Goal: Task Accomplishment & Management: Use online tool/utility

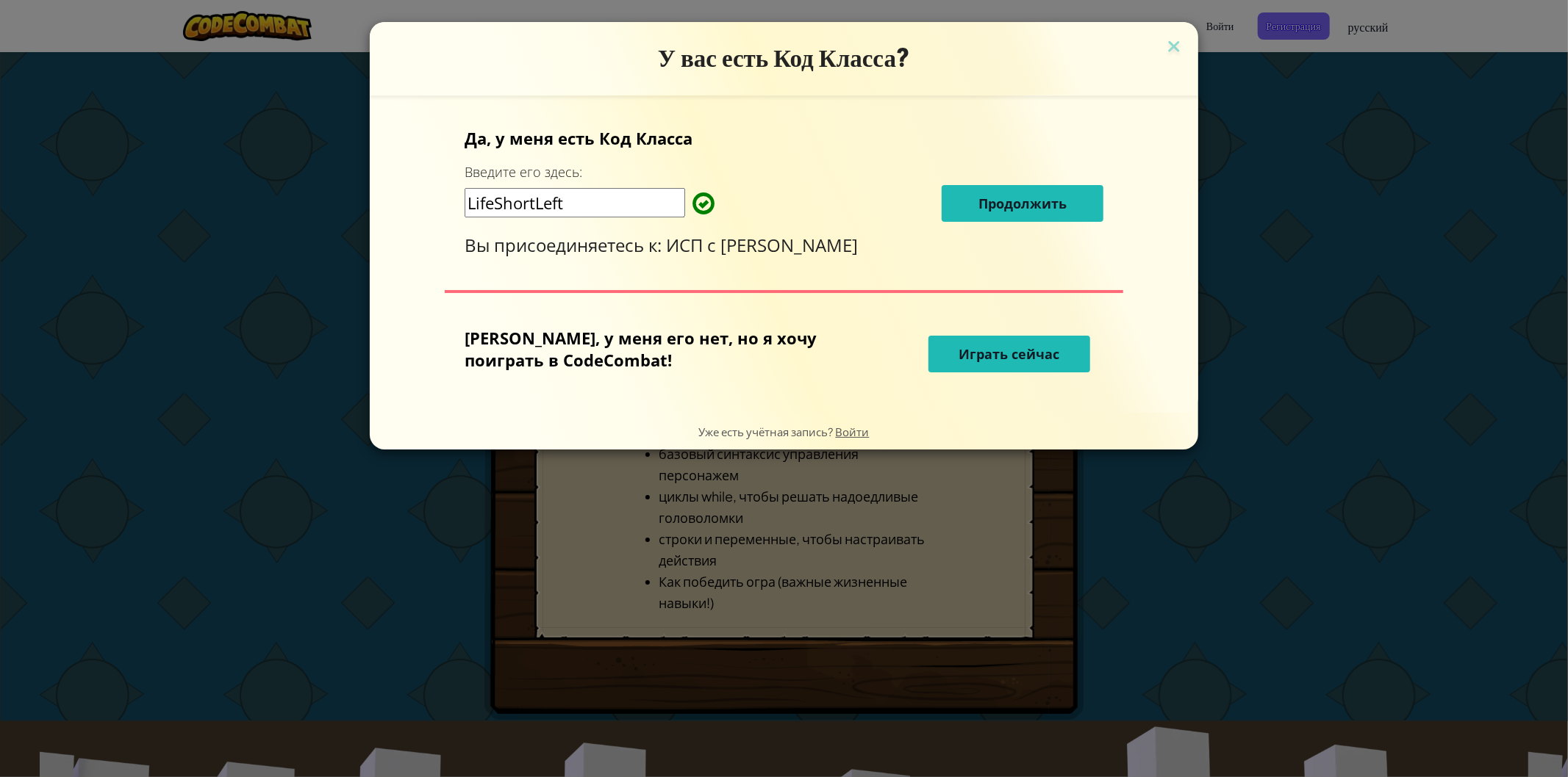
click at [991, 202] on span "Продолжить" at bounding box center [1022, 204] width 88 height 17
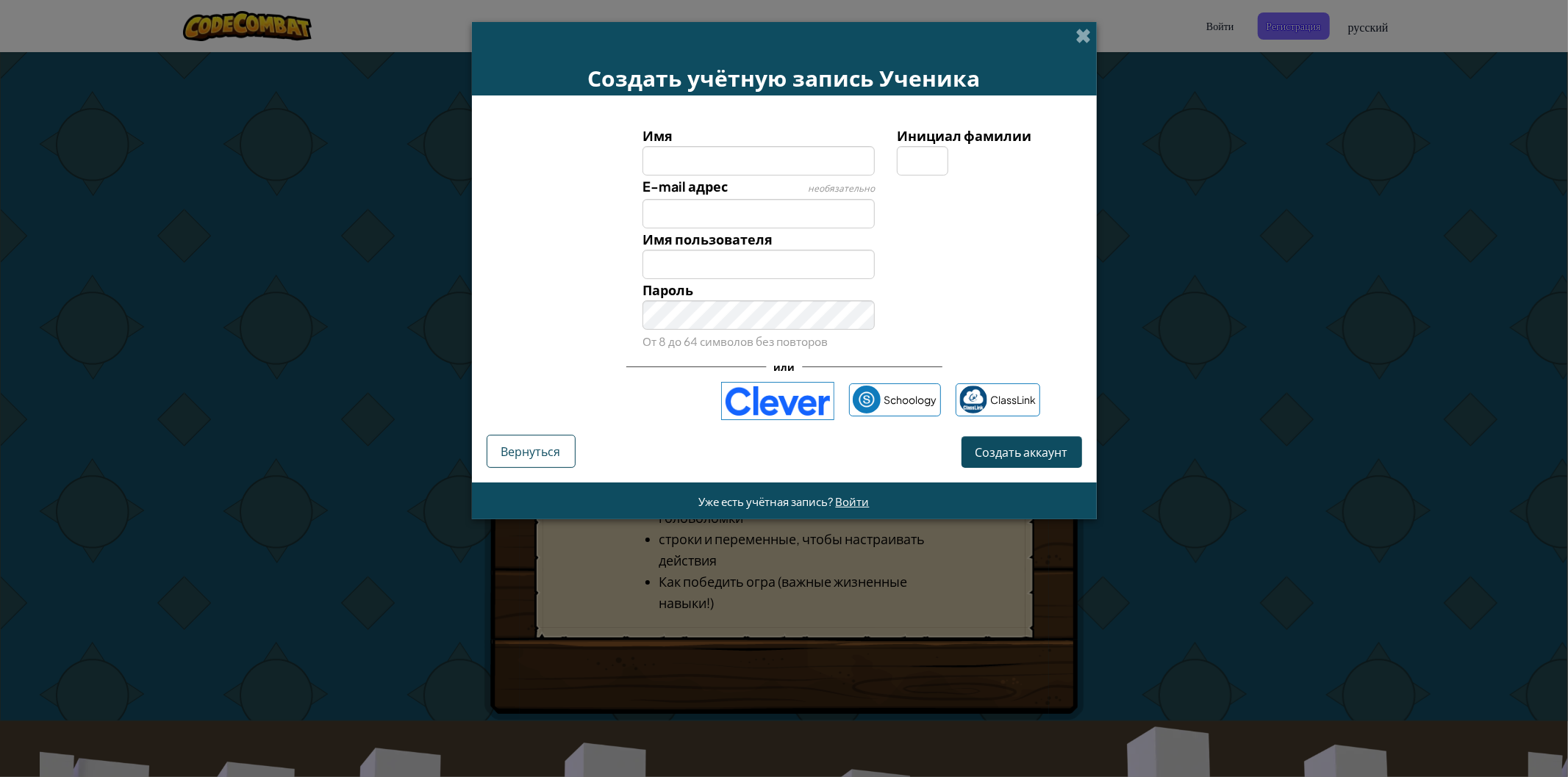
click at [929, 291] on div "Пароль От 8 до 64 символов без повторов" at bounding box center [784, 315] width 610 height 72
click at [1073, 40] on div "Создать учётную запись Ученика" at bounding box center [784, 59] width 625 height 73
click at [1085, 35] on span at bounding box center [1083, 36] width 15 height 15
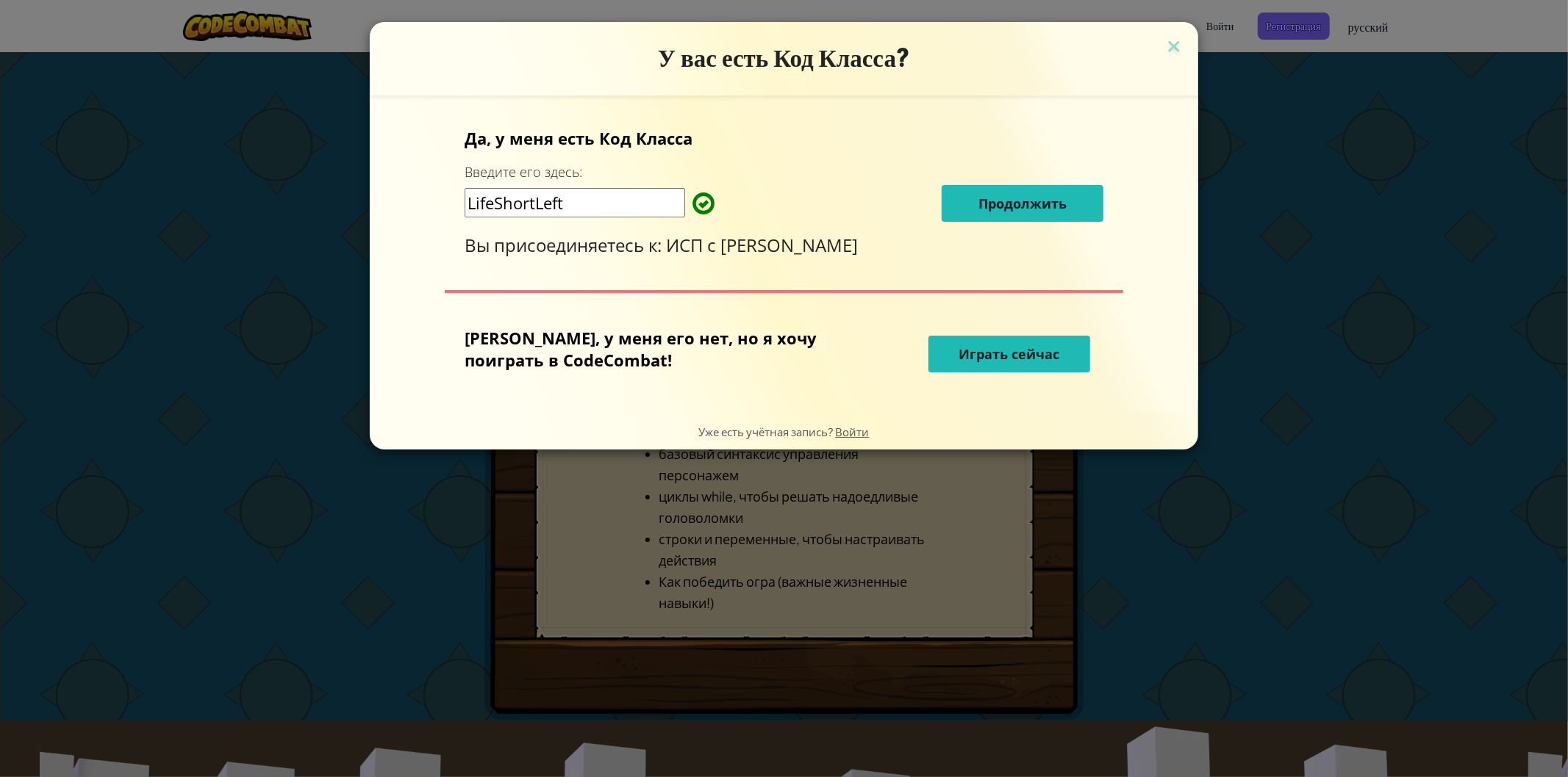
click at [959, 353] on span "Играть сейчас" at bounding box center [1009, 354] width 100 height 17
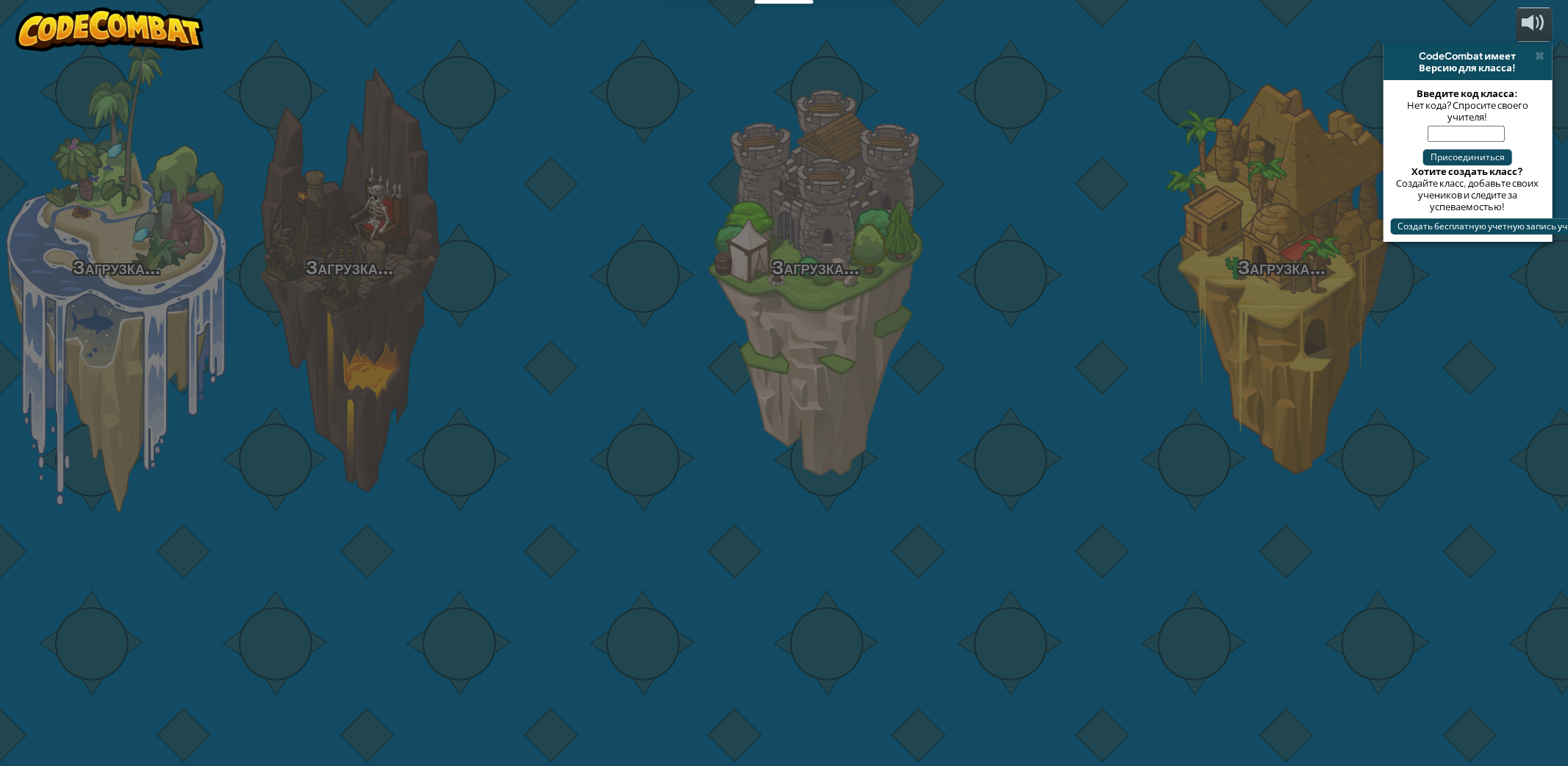
select select "ru"
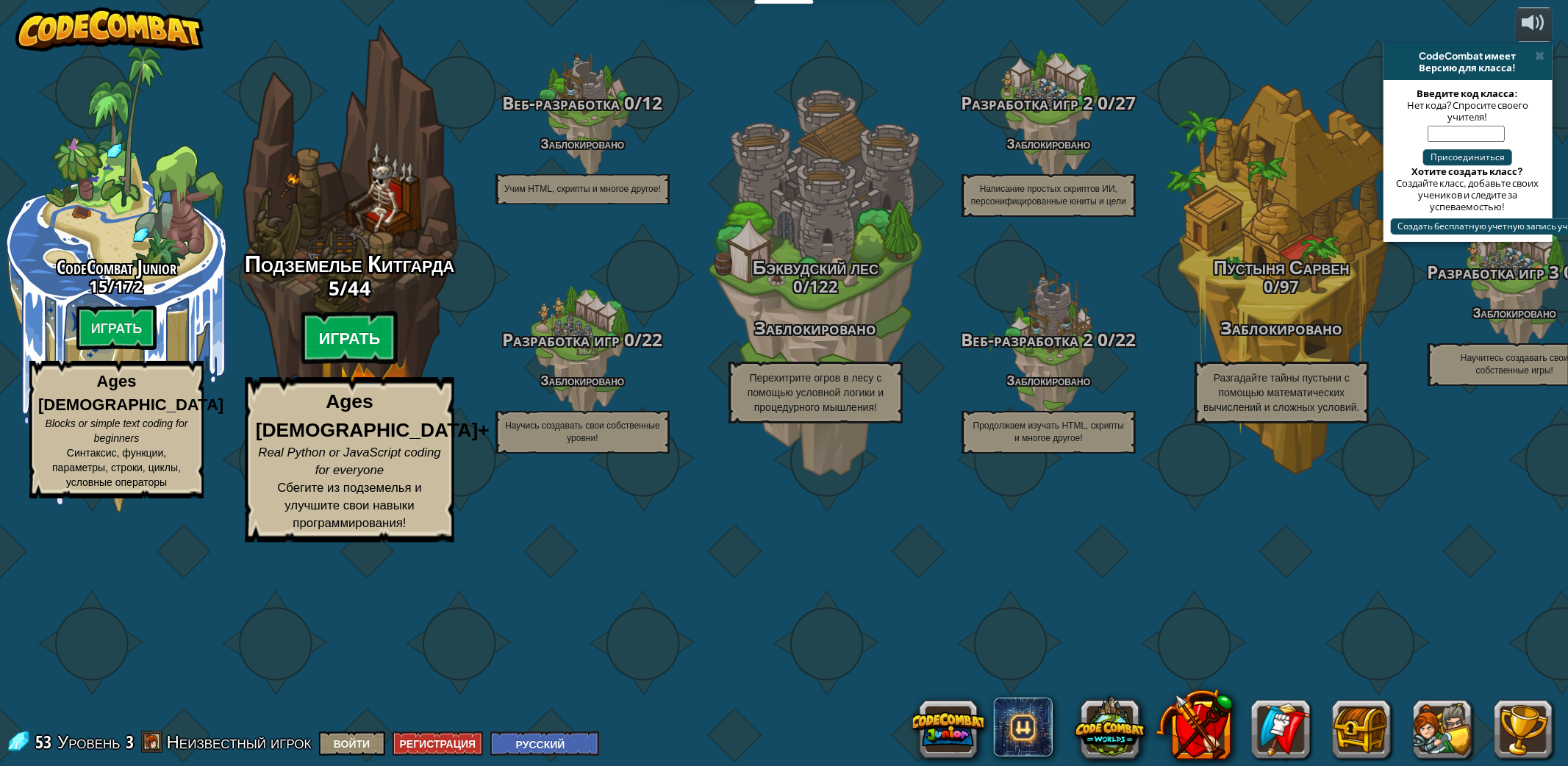
click at [340, 365] on btn "Играть" at bounding box center [350, 338] width 97 height 53
select select "ru"
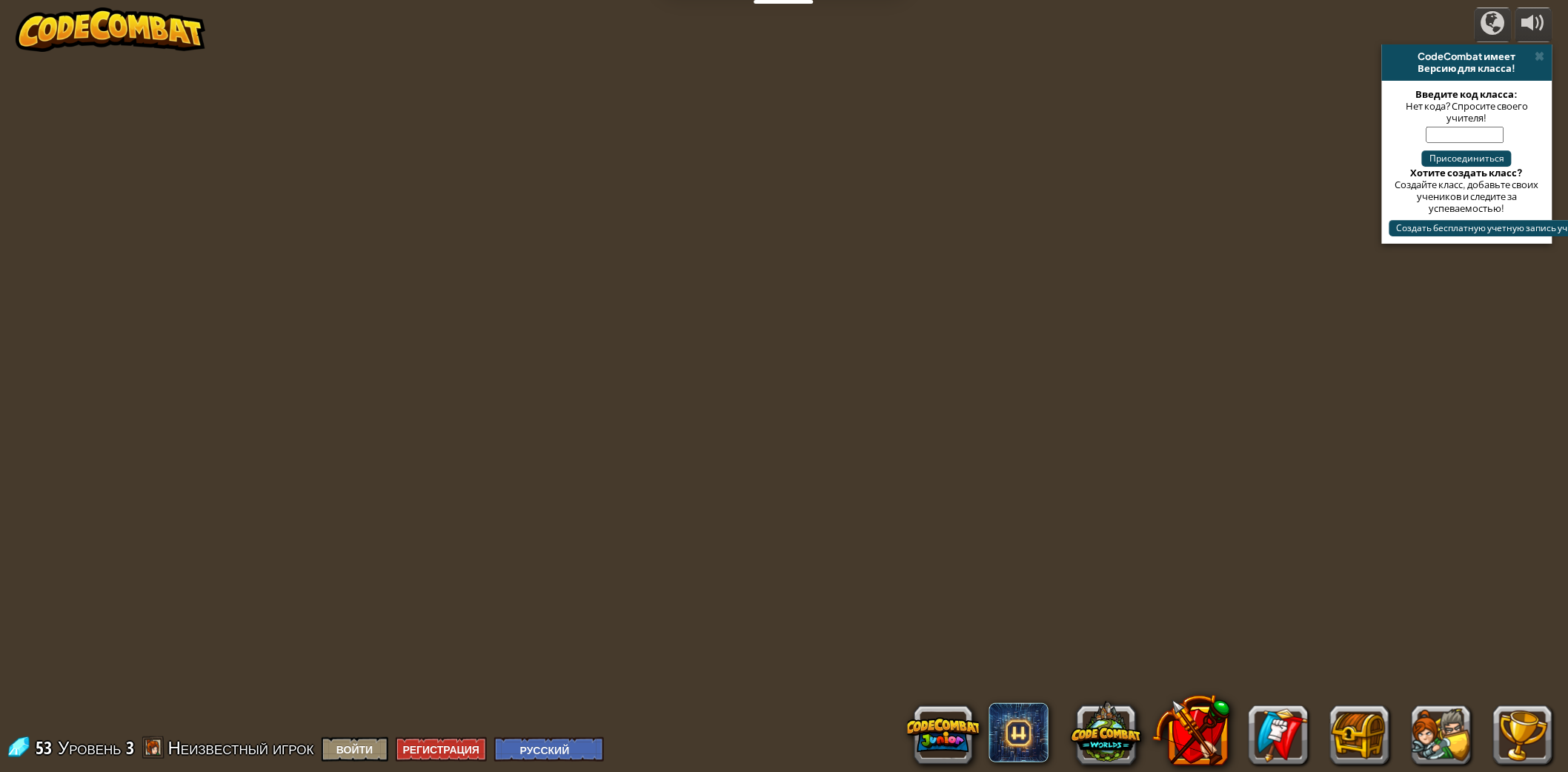
select select "ru"
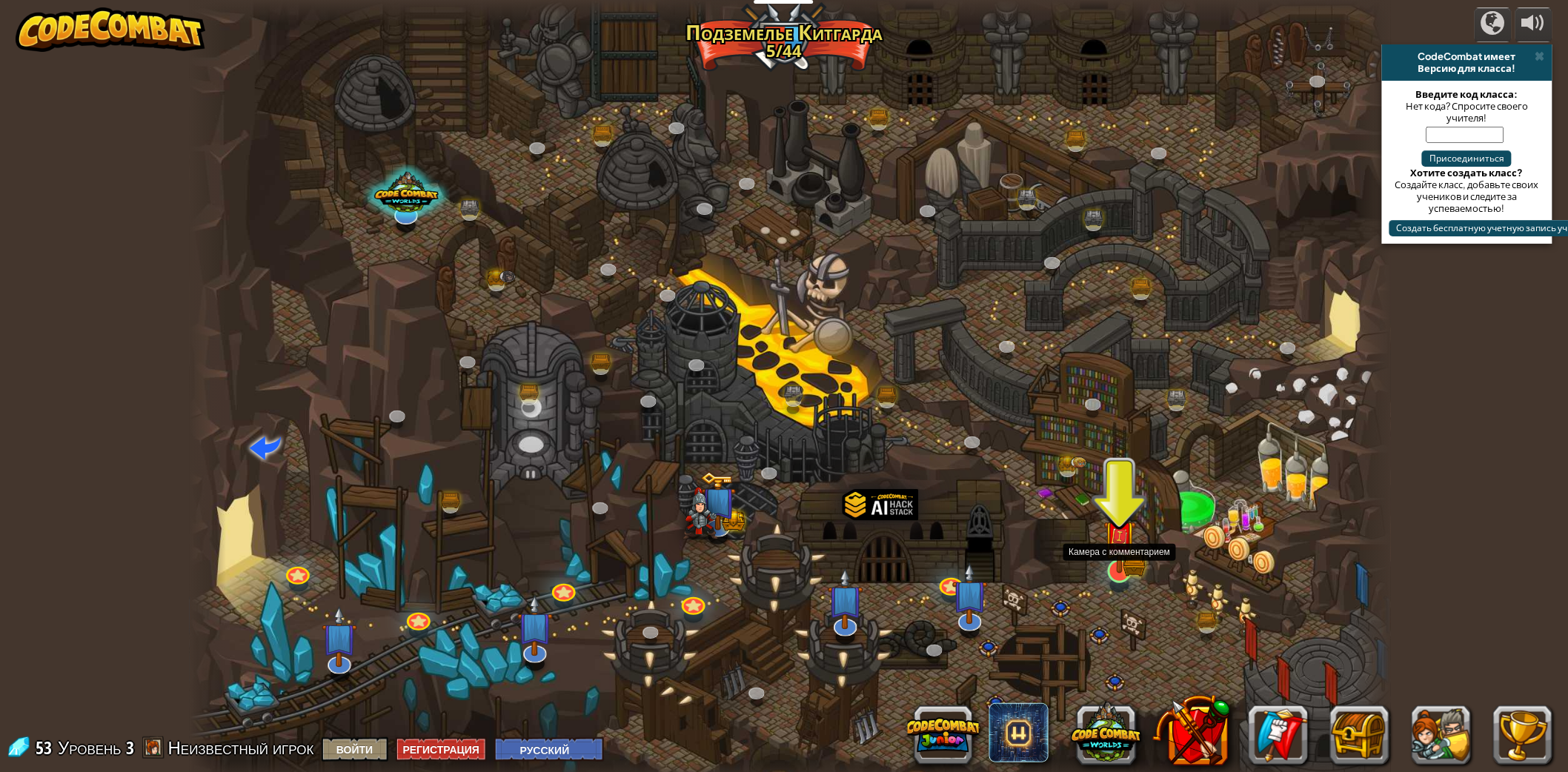
click at [1118, 563] on img at bounding box center [1119, 537] width 33 height 73
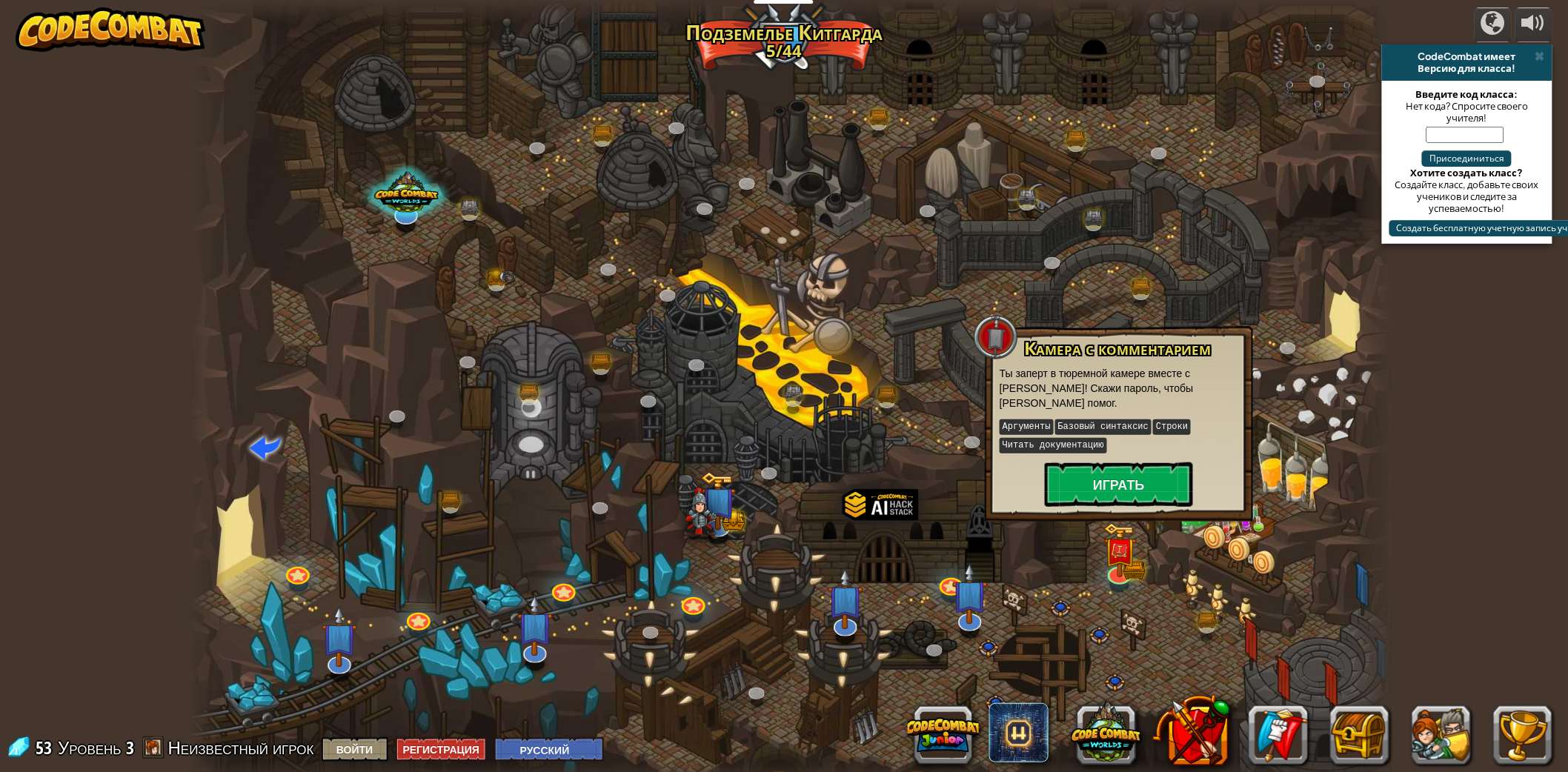
click at [1116, 513] on div "Камера с комментарием Ты заперт в тюремной камере вместе с Омарном Брюстоном! С…" at bounding box center [1119, 423] width 269 height 196
click at [1124, 486] on button "Играть" at bounding box center [1118, 485] width 148 height 45
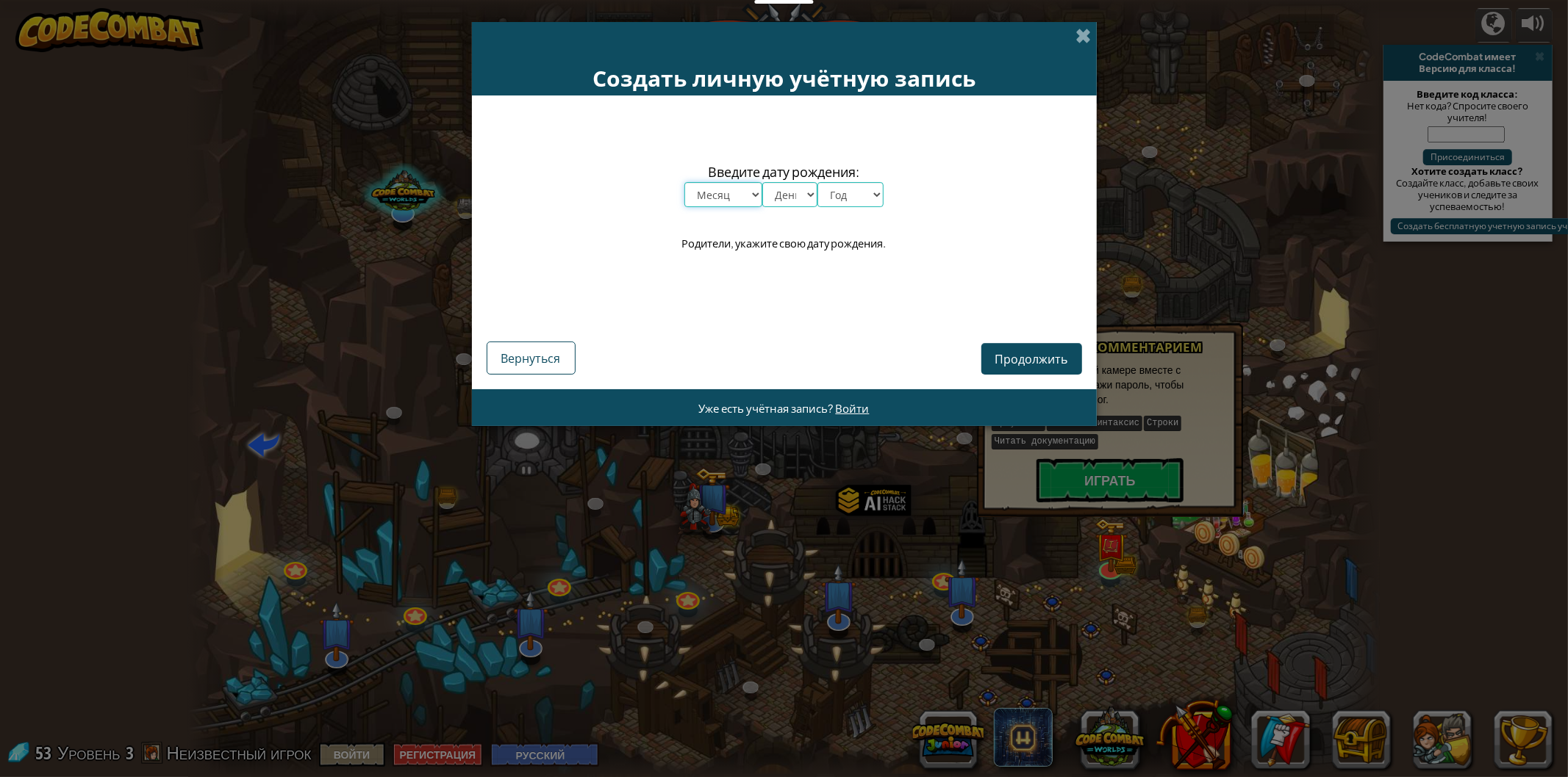
click at [734, 194] on select "Месяц январь февраль март апрель май июнь июль август сентябрь октябрь ноябрь д…" at bounding box center [723, 195] width 78 height 25
select select "5"
click at [685, 182] on select "Месяц январь февраль март апрель май июнь июль август сентябрь октябрь ноябрь д…" at bounding box center [723, 195] width 78 height 25
click at [785, 187] on select "День 1 2 3 4 5 6 7 8 9 10 11 12 13 14 15 16 17 18 19 20 21 22 23 24 25 26 27 28…" at bounding box center [789, 195] width 55 height 25
select select "29"
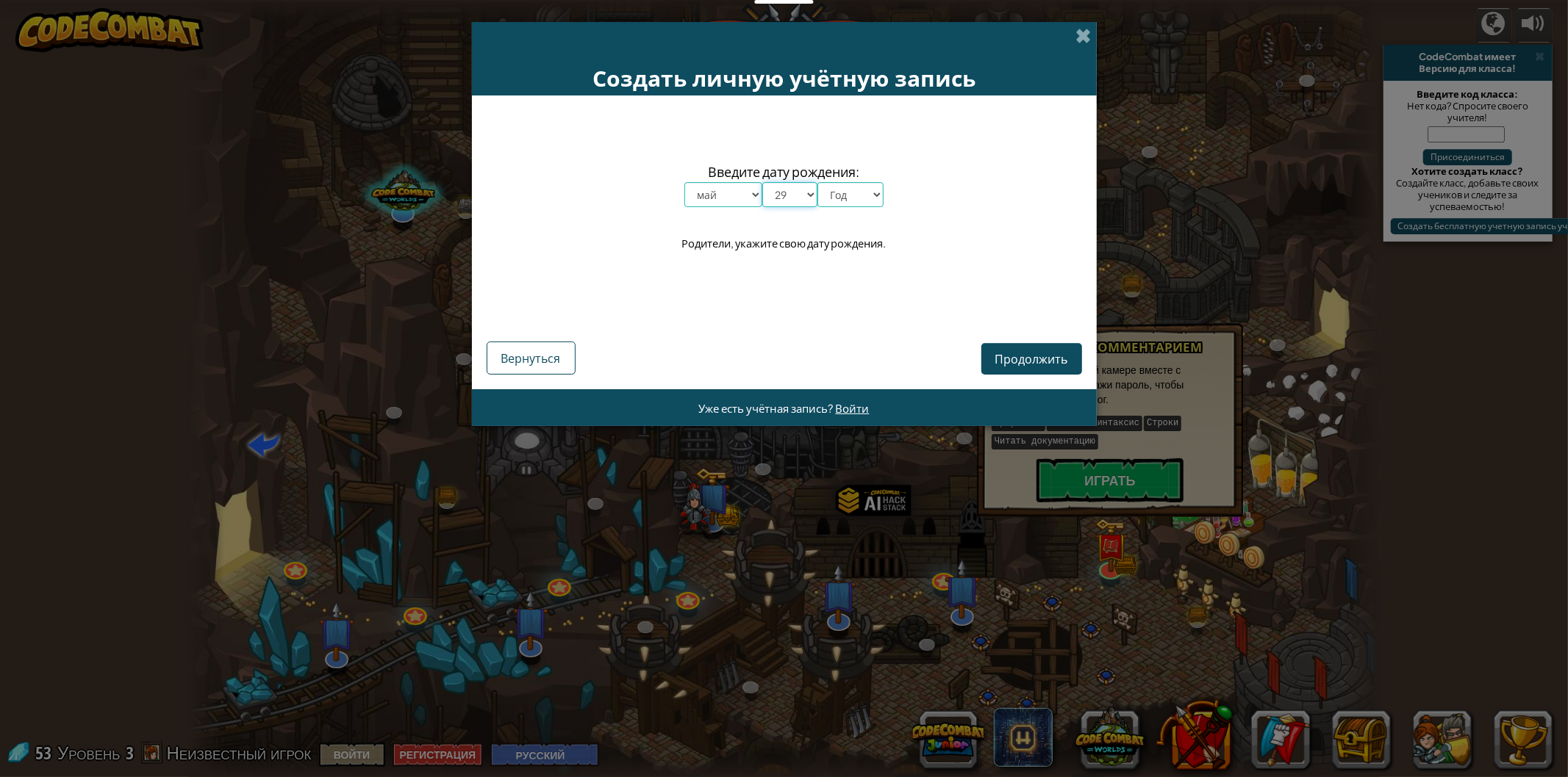
click at [762, 182] on select "День 1 2 3 4 5 6 7 8 9 10 11 12 13 14 15 16 17 18 19 20 21 22 23 24 25 26 27 28…" at bounding box center [789, 195] width 55 height 25
click at [864, 196] on select "Год 2025 2024 2023 2022 2021 2020 2019 2018 2017 2016 2015 2014 2013 2012 2011 …" at bounding box center [850, 195] width 67 height 25
select select "2009"
click at [817, 182] on select "Год 2025 2024 2023 2022 2021 2020 2019 2018 2017 2016 2015 2014 2013 2012 2011 …" at bounding box center [850, 195] width 67 height 25
click at [1023, 364] on span "Продолжить" at bounding box center [1031, 359] width 72 height 15
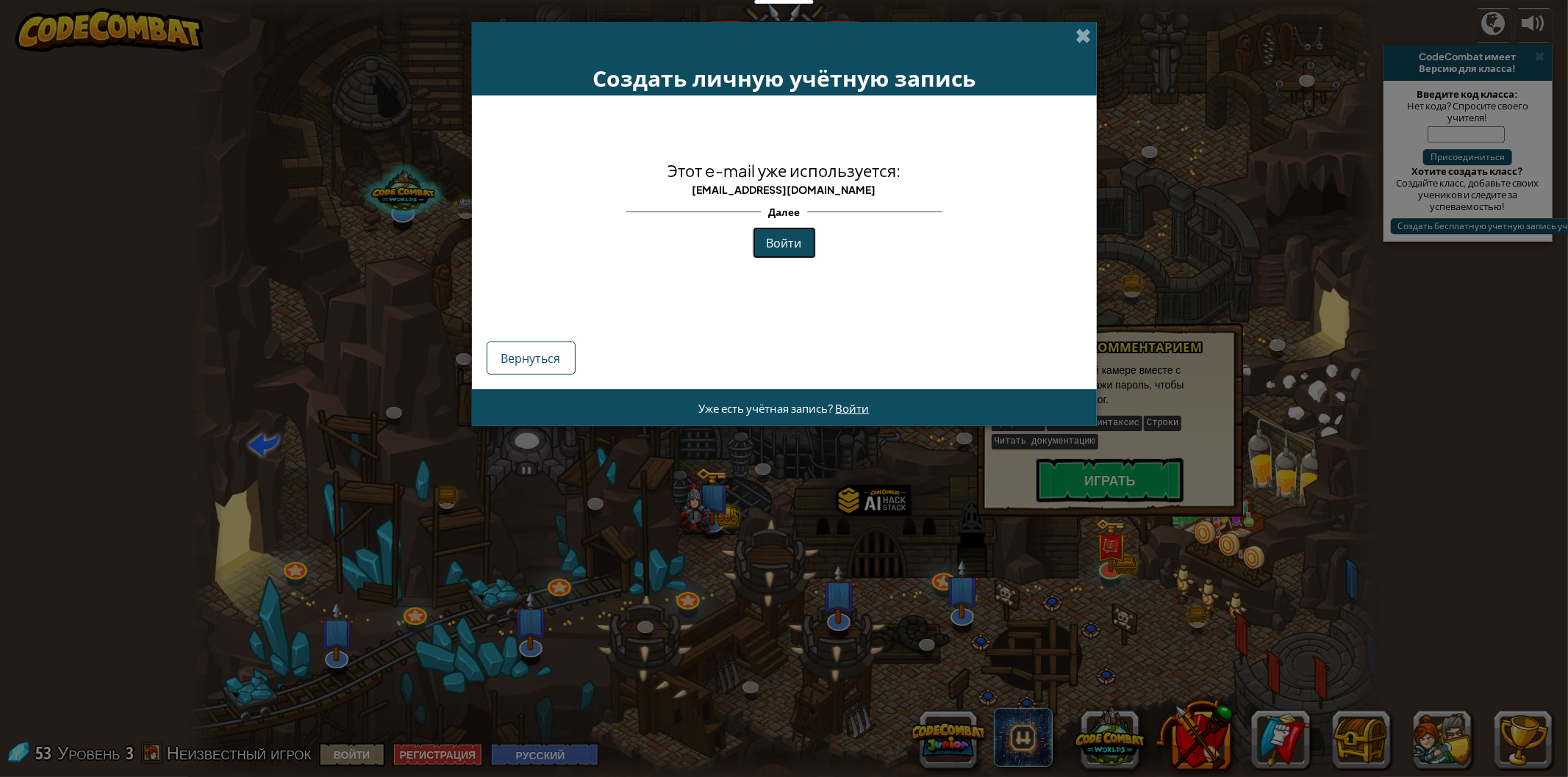
click at [780, 242] on span "Войти" at bounding box center [784, 243] width 36 height 15
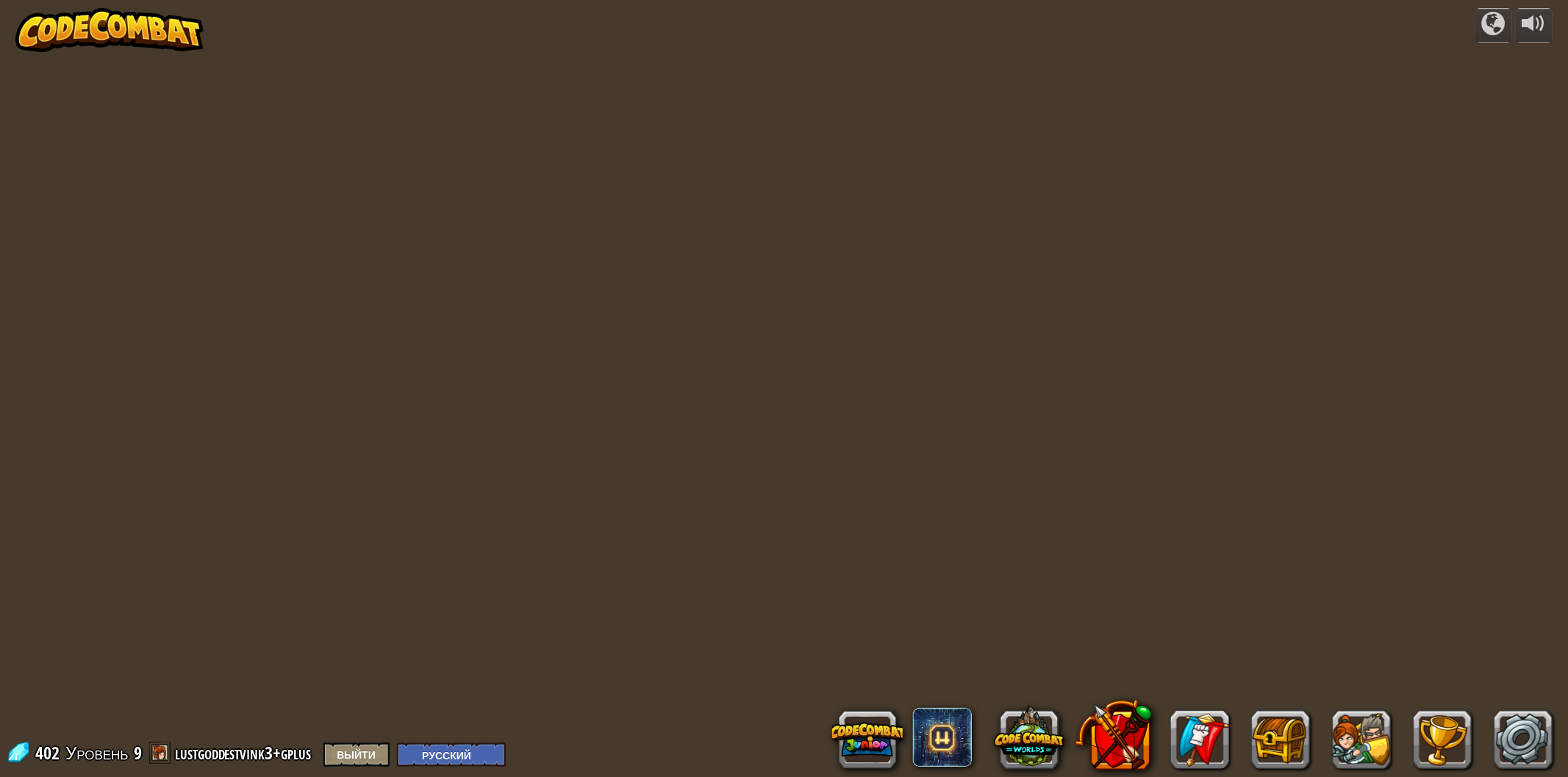
select select "ru"
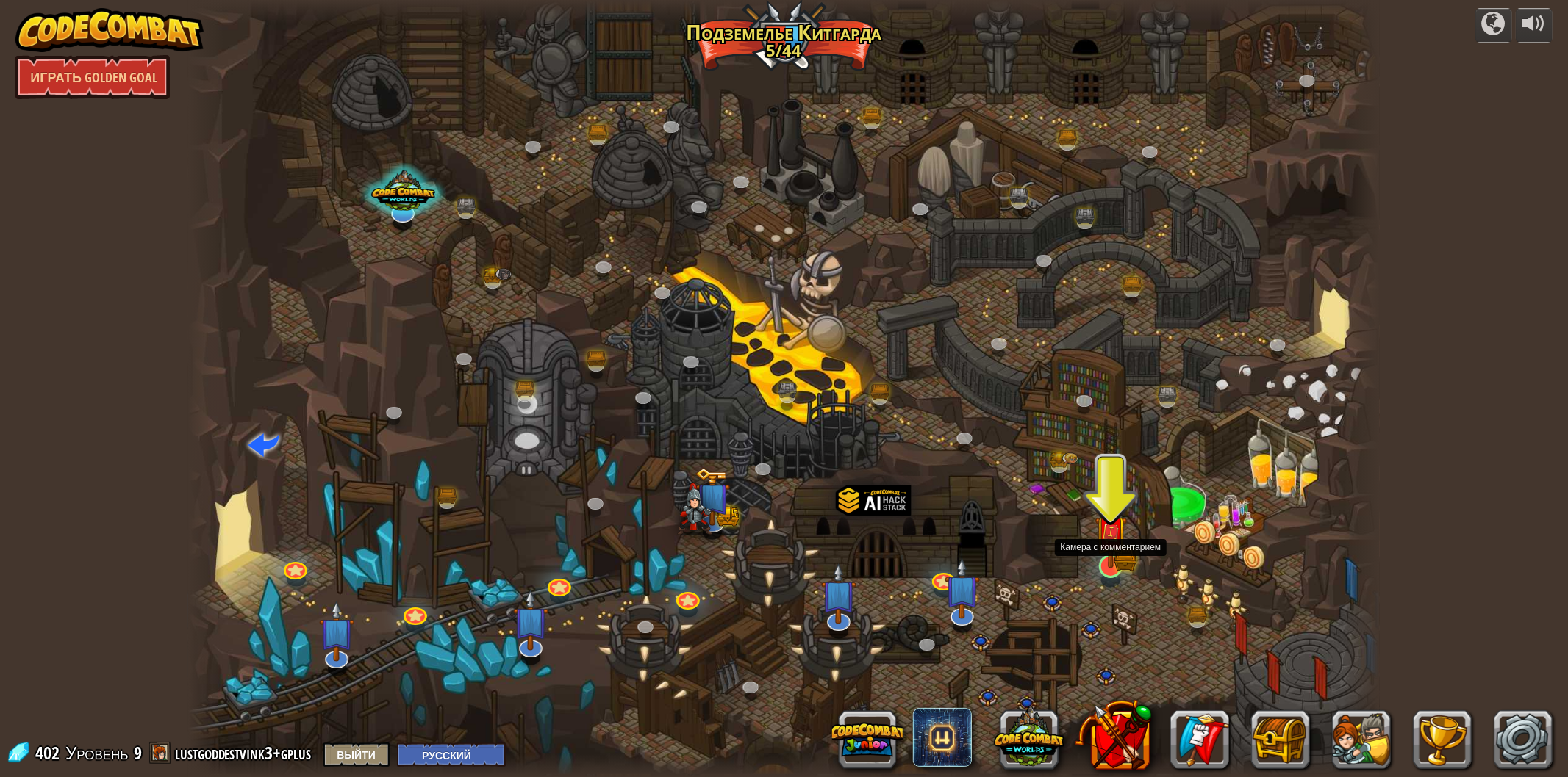
click at [1117, 541] on img at bounding box center [1110, 534] width 19 height 19
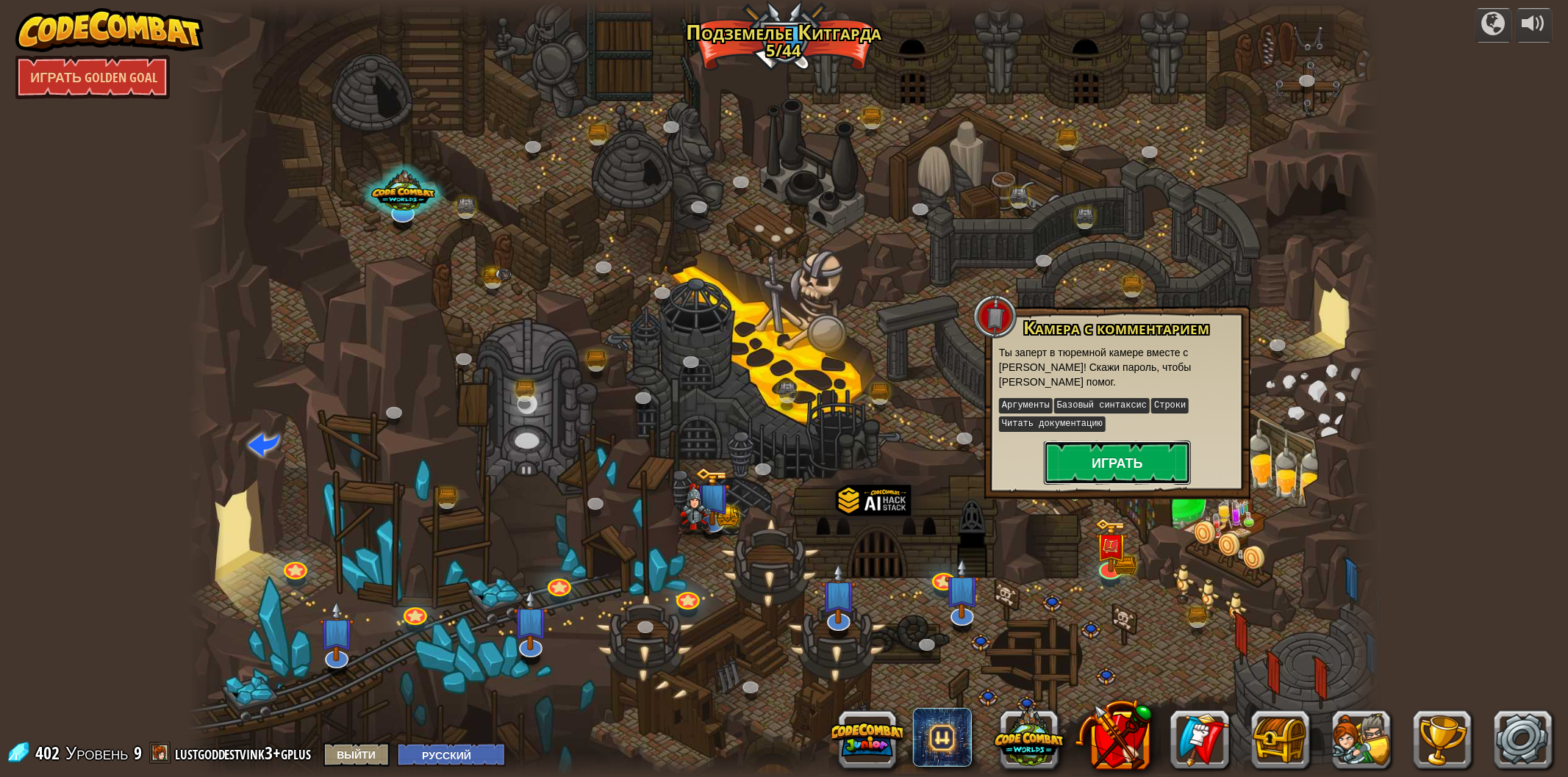
click at [1106, 457] on button "Играть" at bounding box center [1117, 463] width 147 height 44
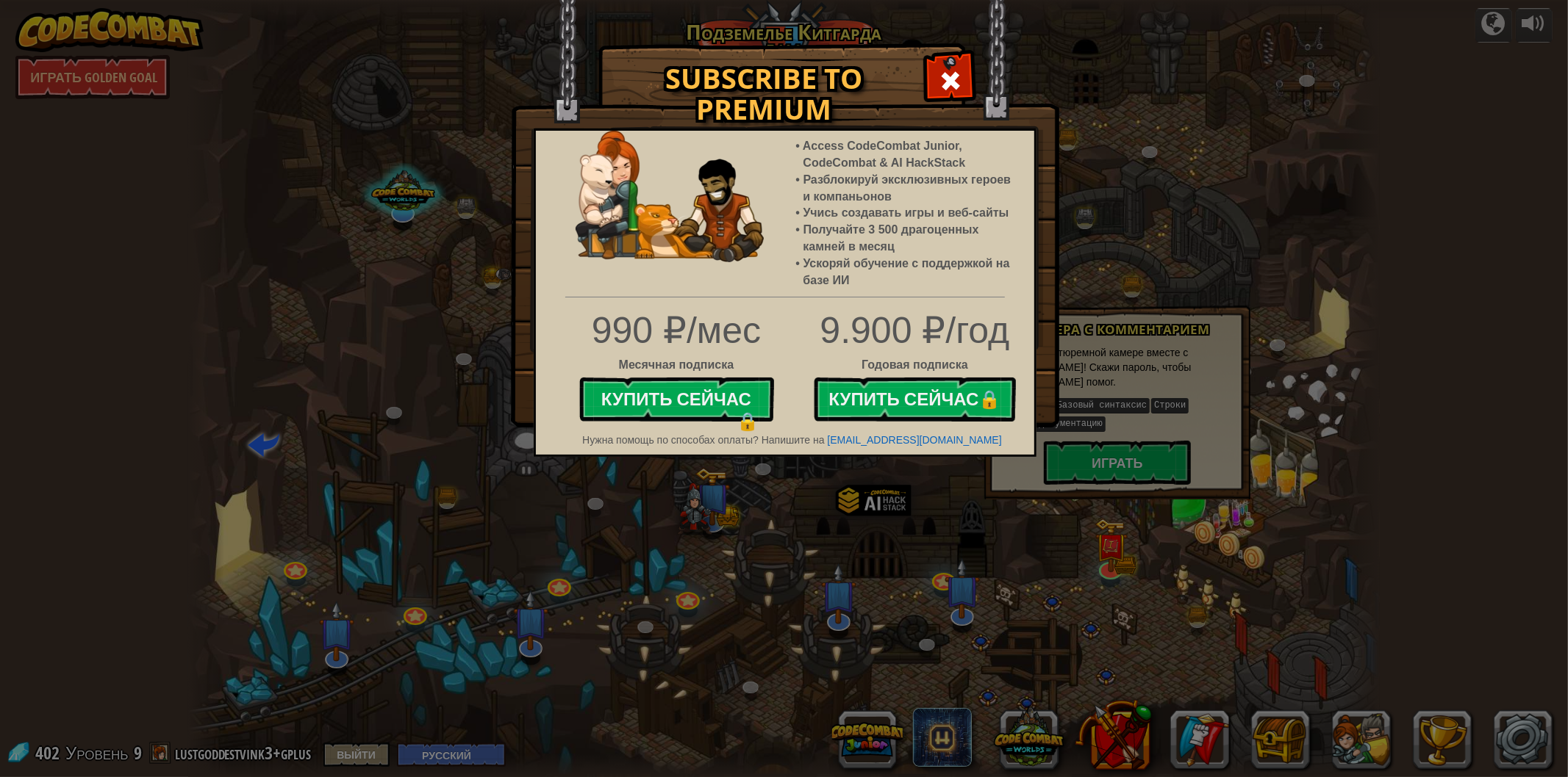
click at [1164, 169] on div "Subscribe to Premium Access CodeCombat Junior, CodeCombat & AI HackStack Разбло…" at bounding box center [784, 388] width 1568 height 777
click at [934, 88] on div at bounding box center [950, 79] width 46 height 46
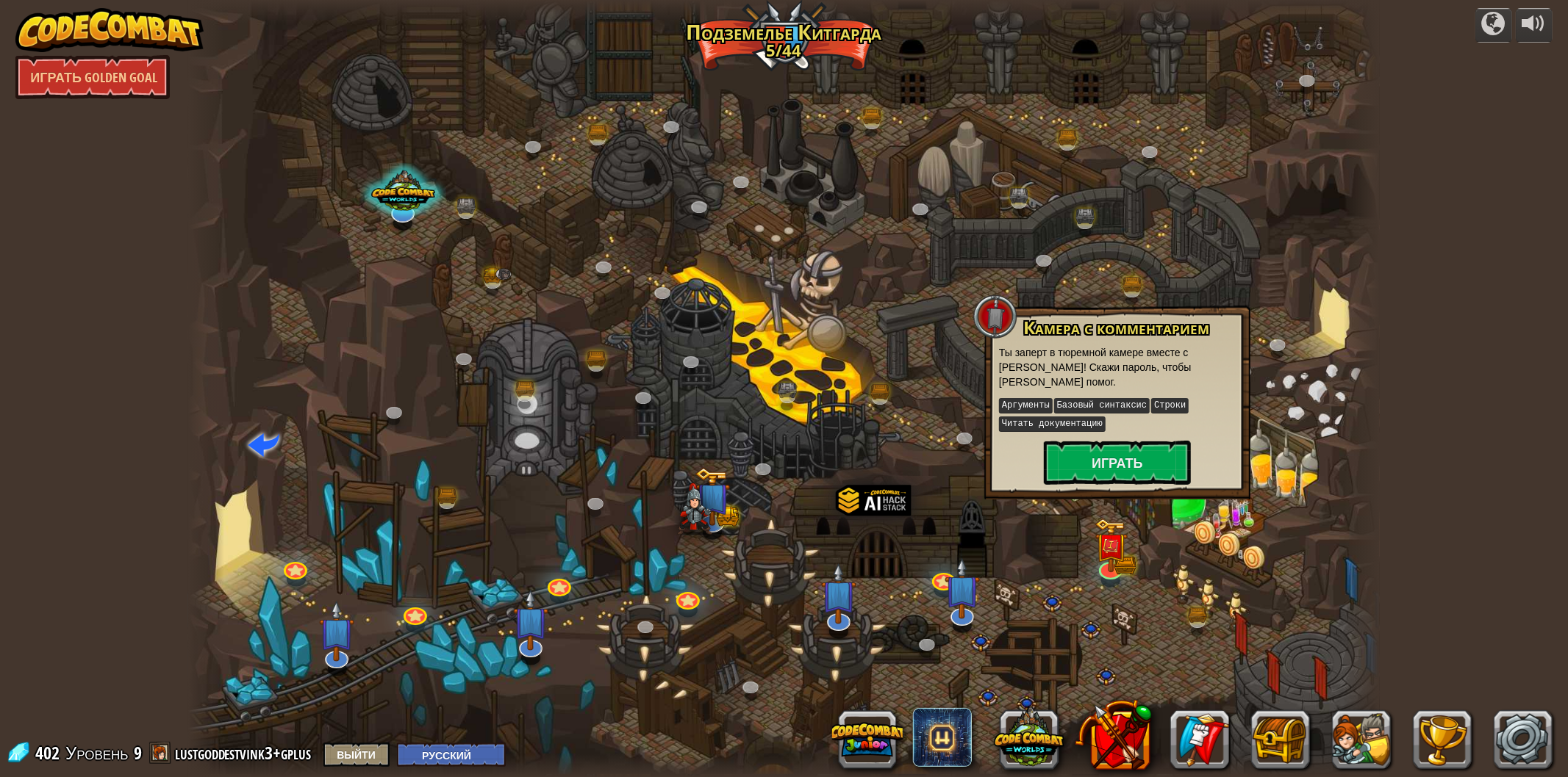
click at [1231, 209] on div at bounding box center [783, 389] width 1190 height 778
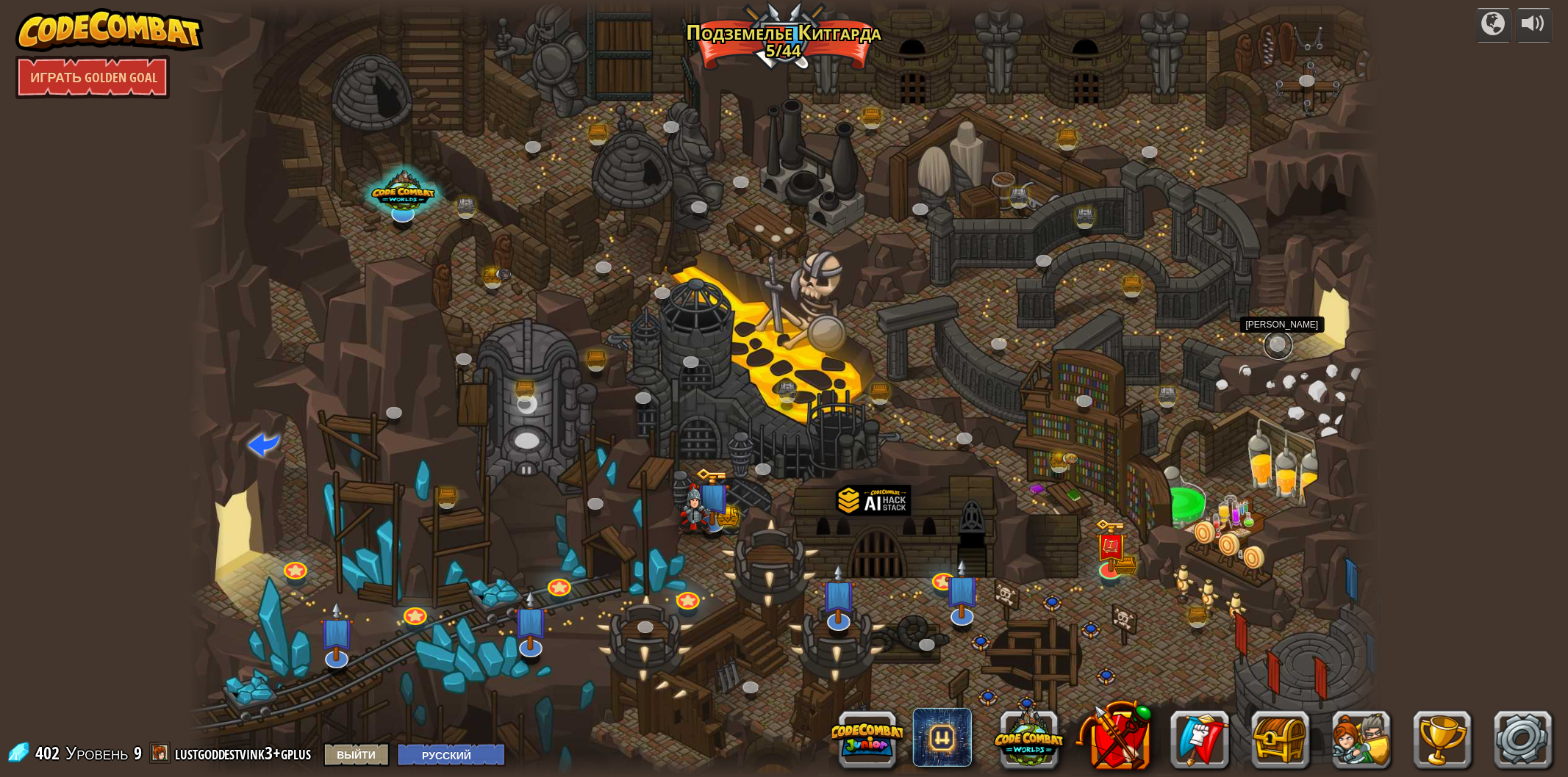
click at [1282, 347] on link at bounding box center [1277, 346] width 29 height 29
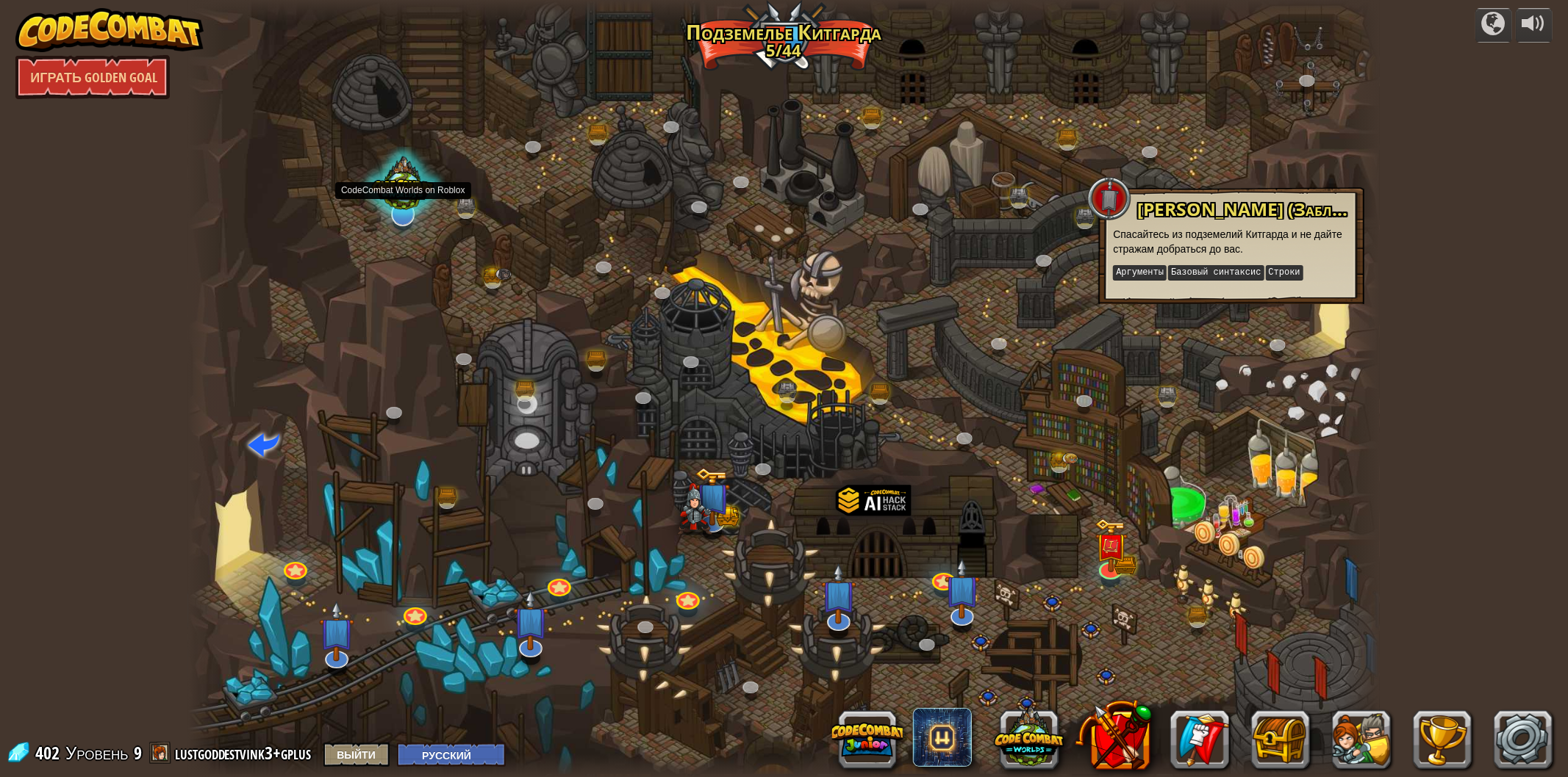
click at [414, 208] on div at bounding box center [403, 186] width 85 height 81
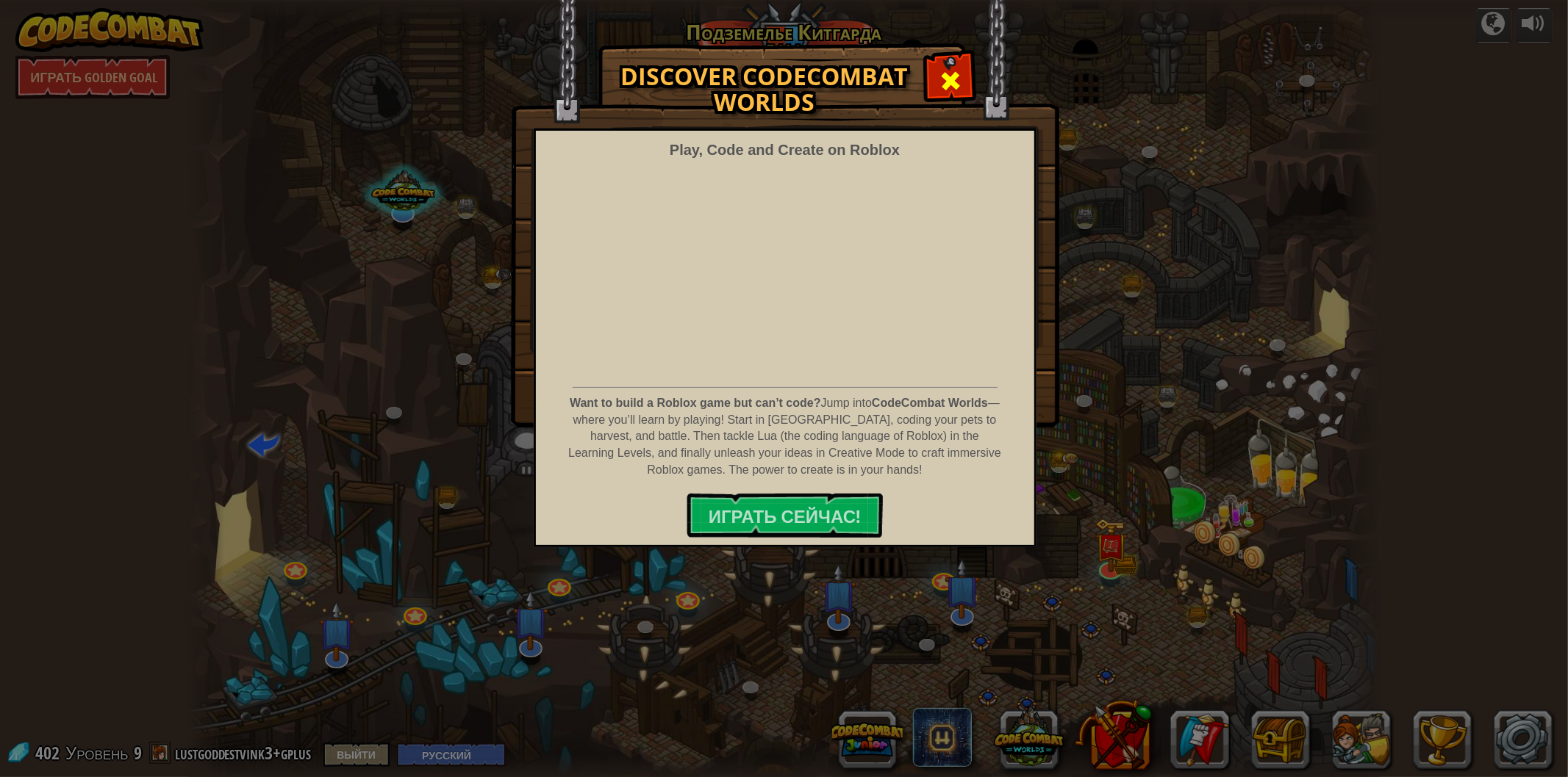
click at [952, 82] on span at bounding box center [950, 81] width 23 height 23
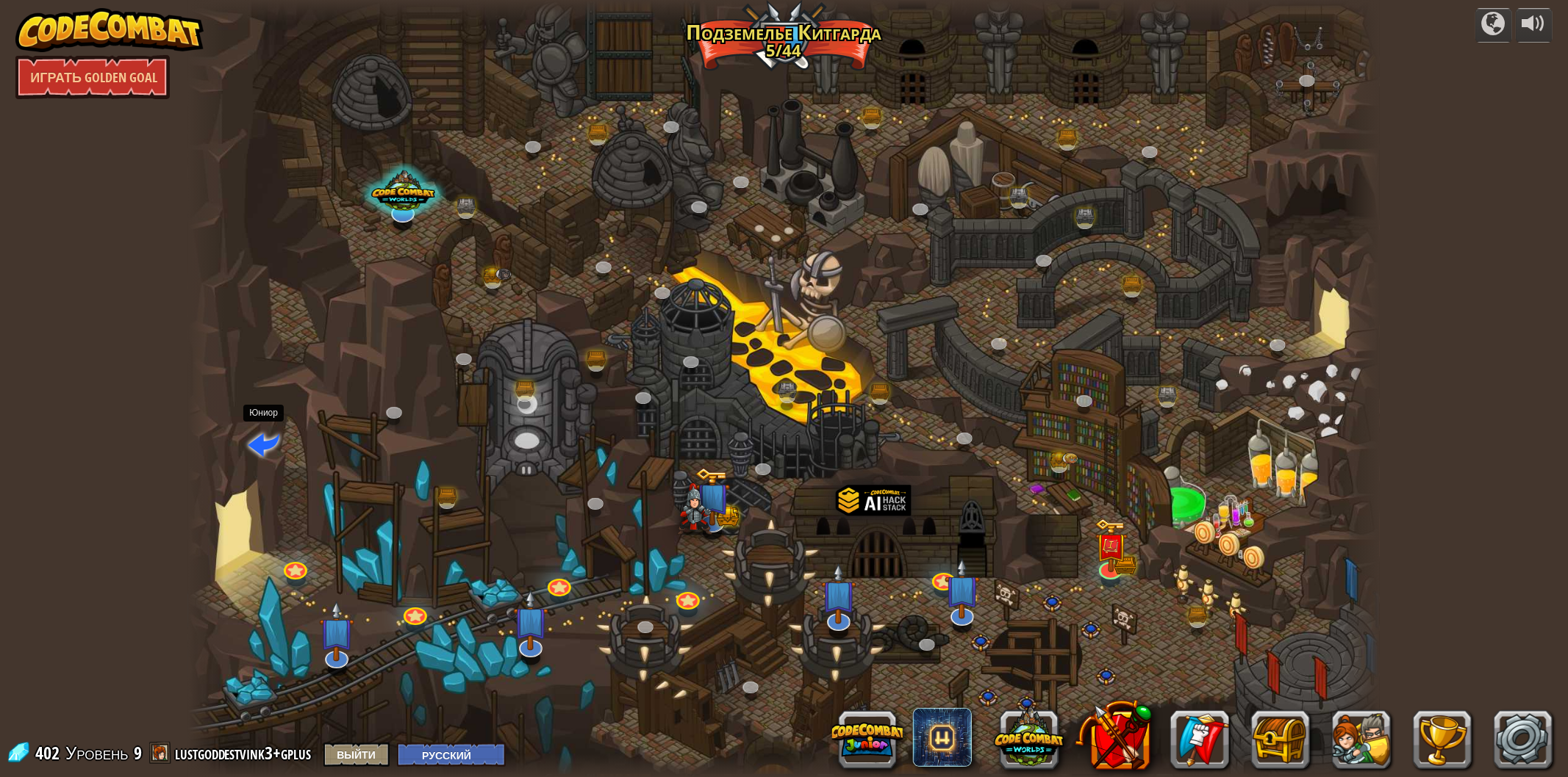
click at [250, 451] on span at bounding box center [264, 443] width 32 height 32
select select "ru"
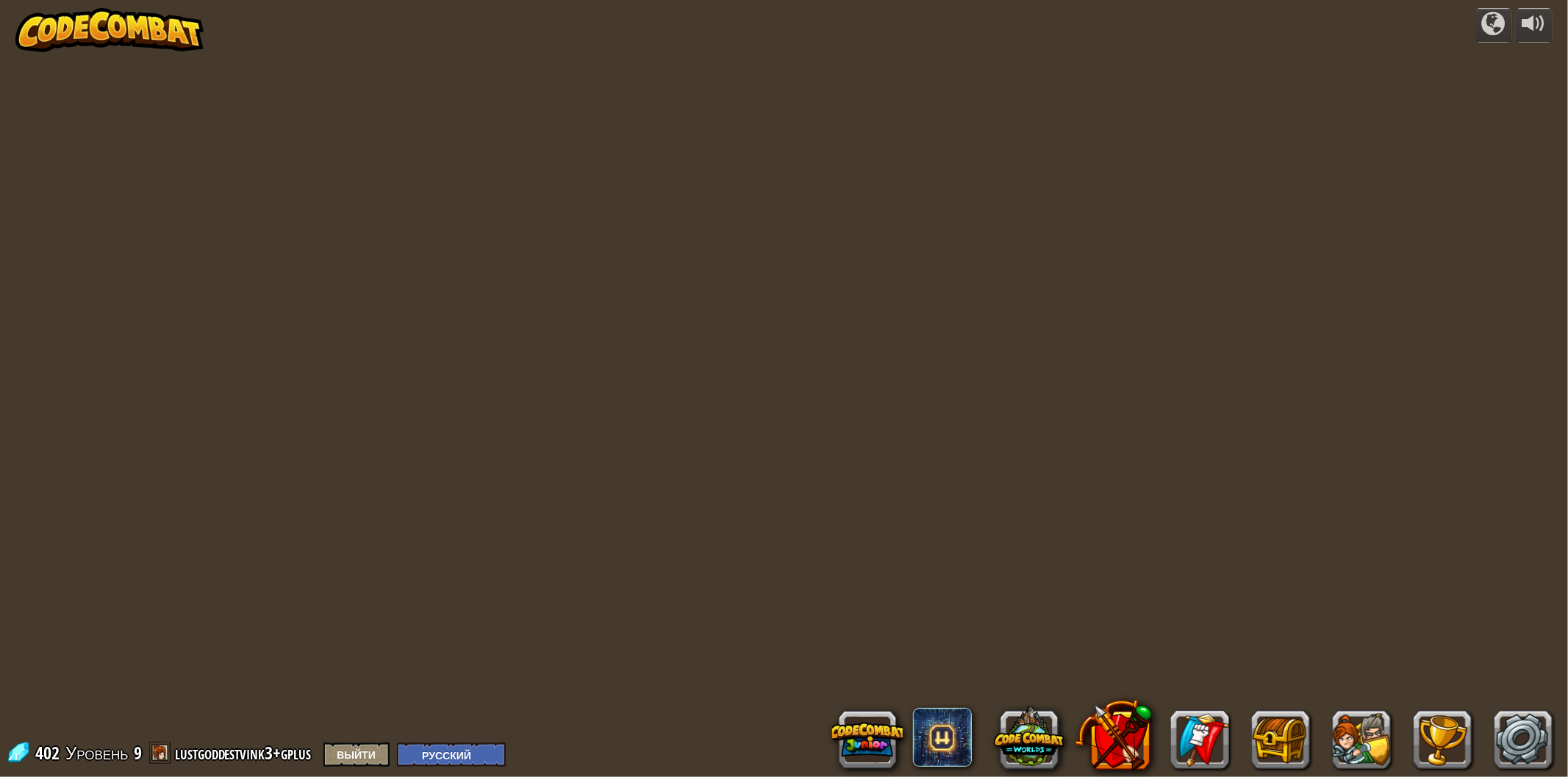
select select "ru"
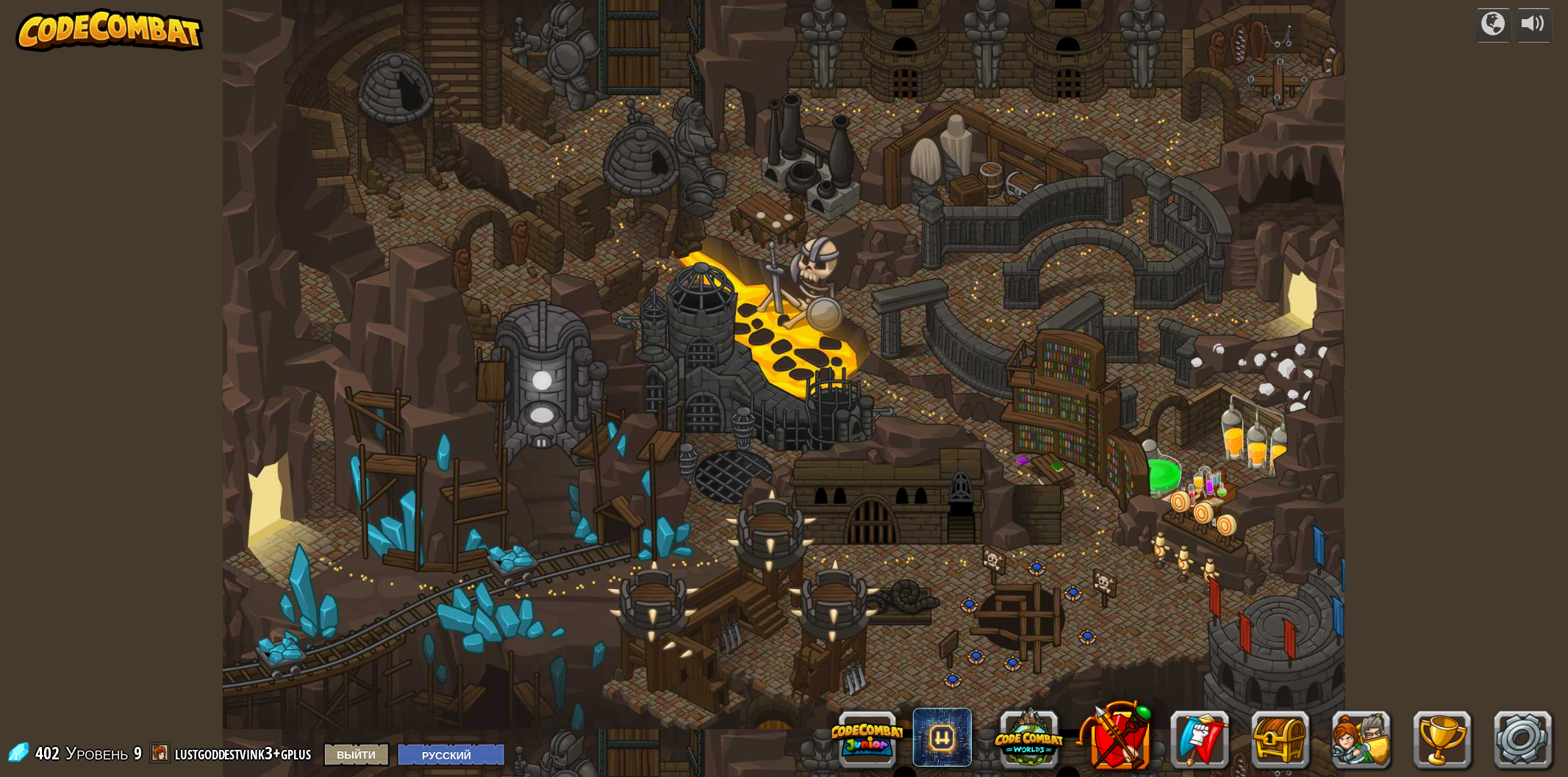
select select "ru"
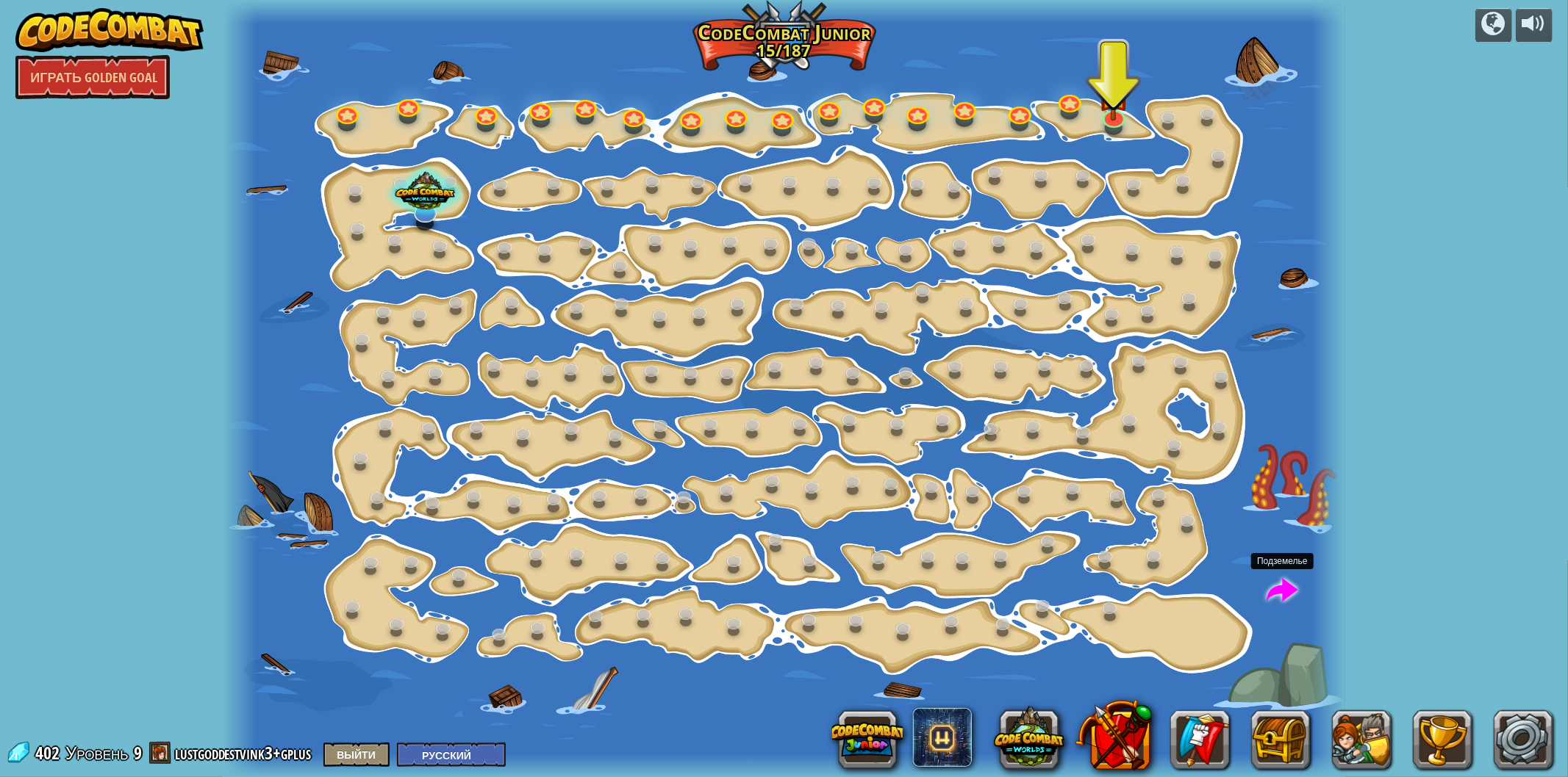
click at [1272, 592] on span at bounding box center [1281, 592] width 32 height 32
select select "ru"
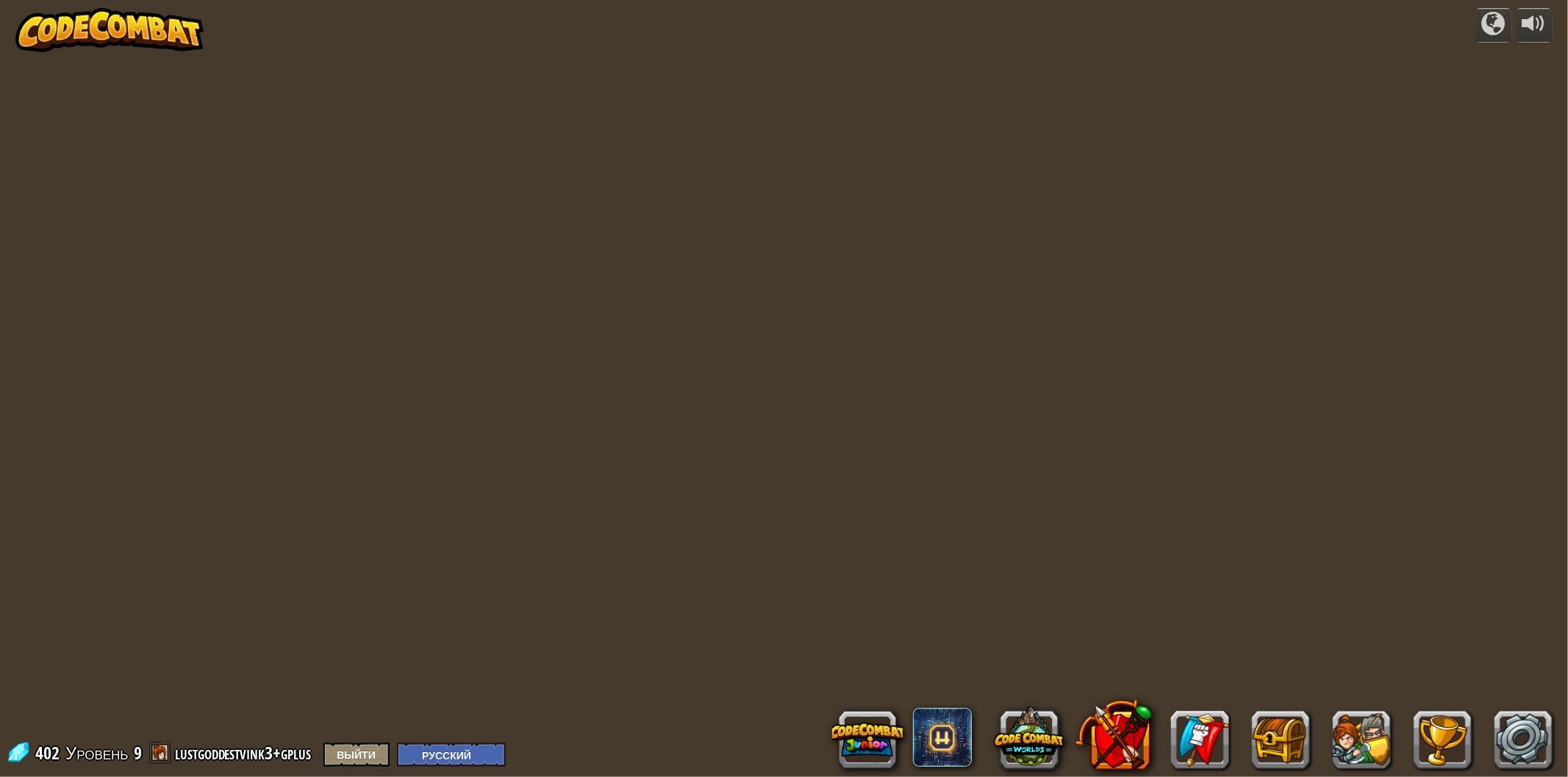
select select "ru"
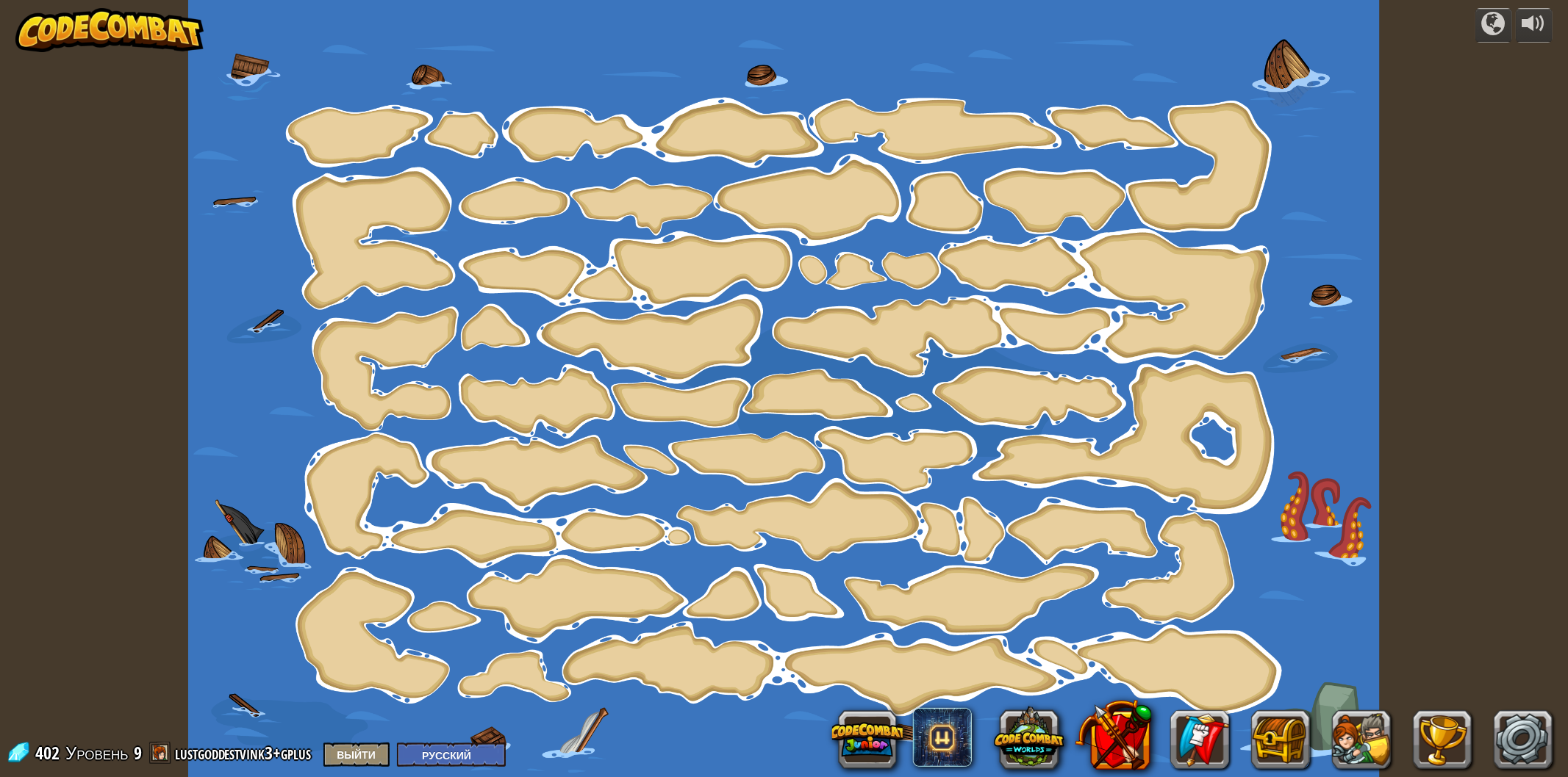
select select "ru"
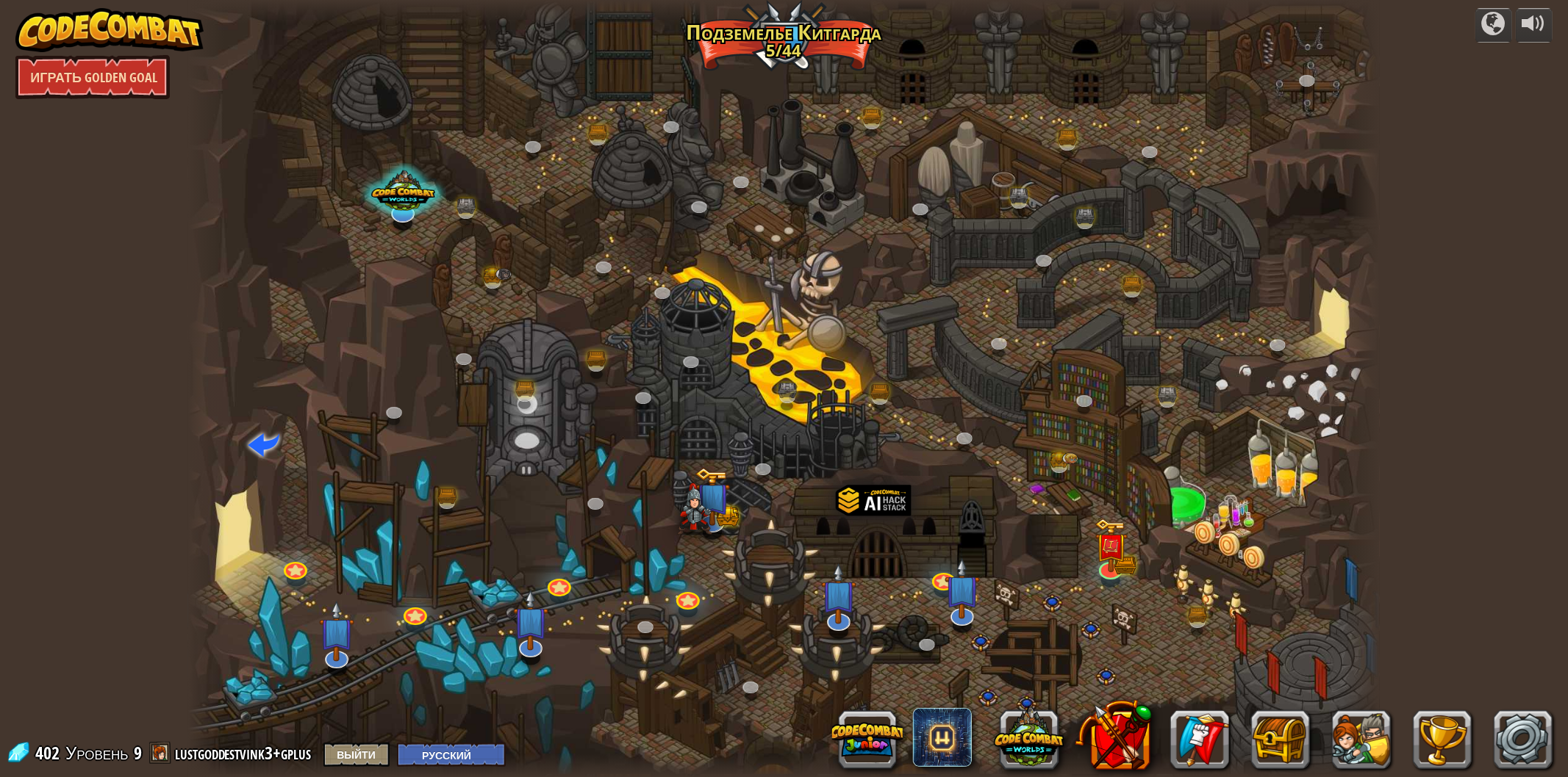
click at [70, 88] on link "Играть Golden Goal" at bounding box center [93, 77] width 154 height 44
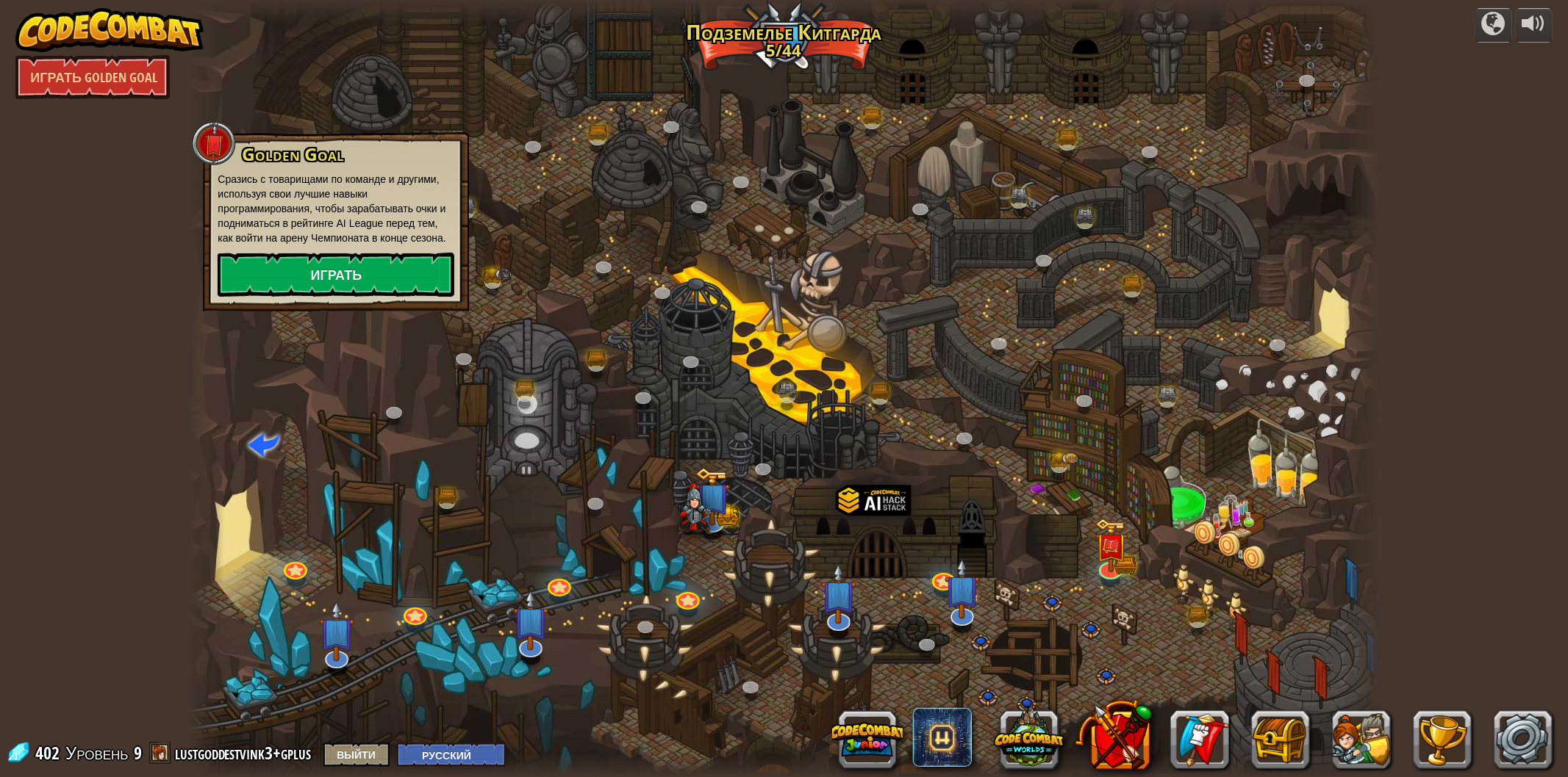
click at [41, 276] on div "powered by Играть Golden Goal Крутой каньон (Заблокировано) Задание: собрать бо…" at bounding box center [784, 388] width 1568 height 777
click at [135, 497] on div "powered by Играть Golden Goal Крутой каньон (Заблокировано) Задание: собрать бо…" at bounding box center [784, 388] width 1568 height 777
click at [373, 758] on button "Выйти" at bounding box center [356, 755] width 67 height 24
